Goal: Complete application form

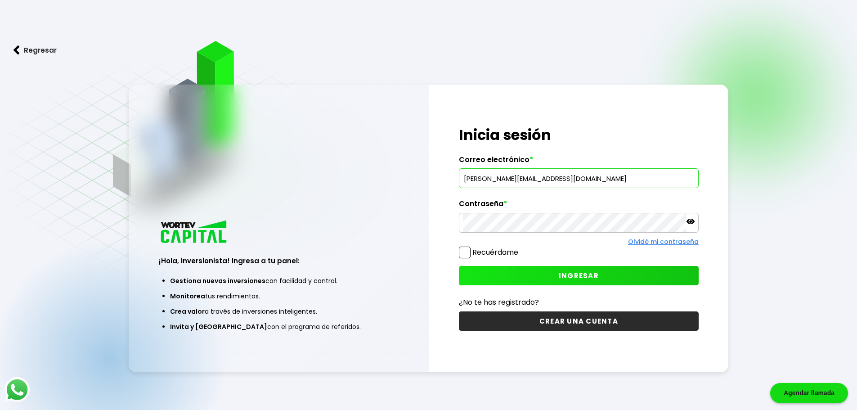
type input "[PERSON_NAME][EMAIL_ADDRESS][DOMAIN_NAME]"
click at [554, 276] on button "INGRESAR" at bounding box center [579, 275] width 240 height 19
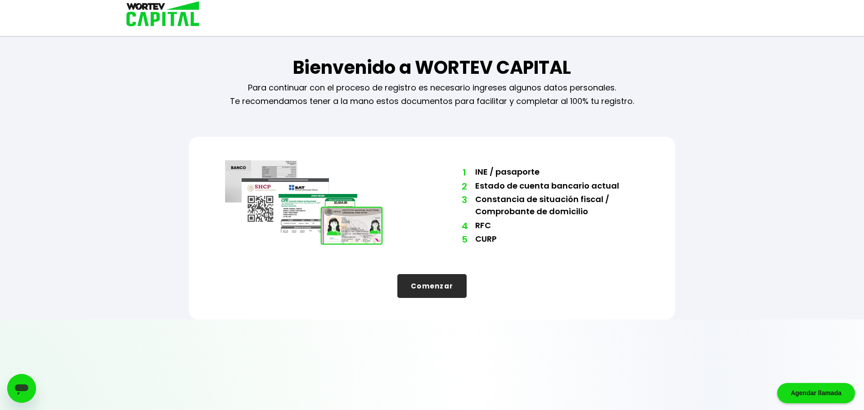
click at [808, 222] on div "Bienvenido a WORTEV CAPITAL Para continuar con el proceso de registro es necesa…" at bounding box center [432, 160] width 864 height 320
click at [433, 288] on button "Comenzar" at bounding box center [431, 286] width 69 height 24
select select "Mujer"
select select "Licenciatura"
select select "TM"
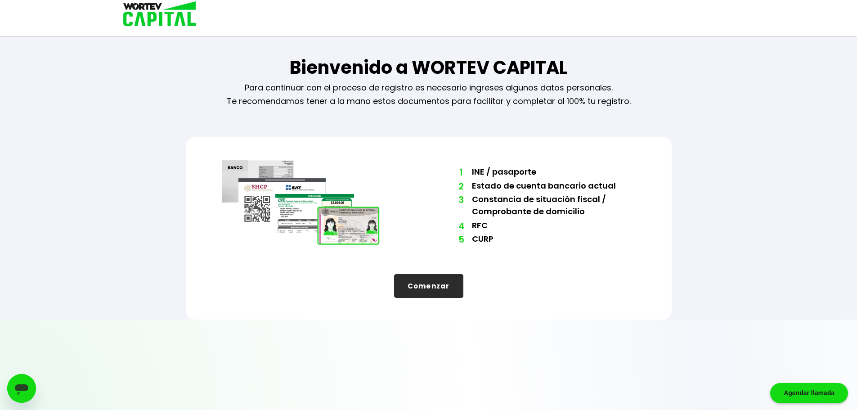
select select "BBVA Bancomer"
